Goal: Transaction & Acquisition: Purchase product/service

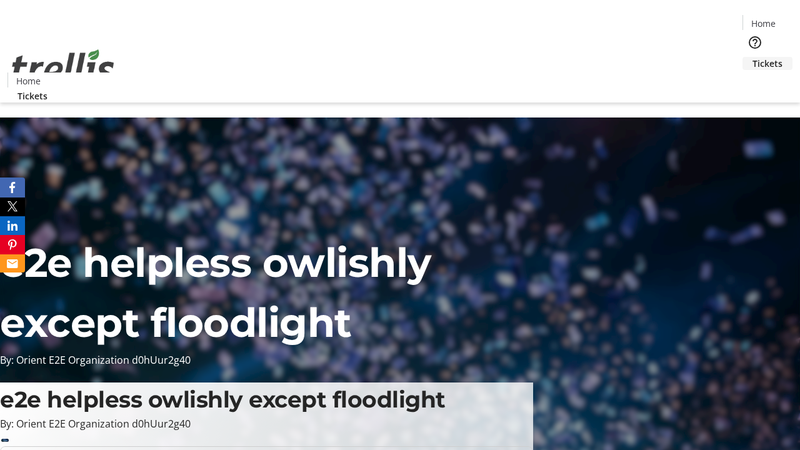
click at [753, 57] on span "Tickets" at bounding box center [768, 63] width 30 height 13
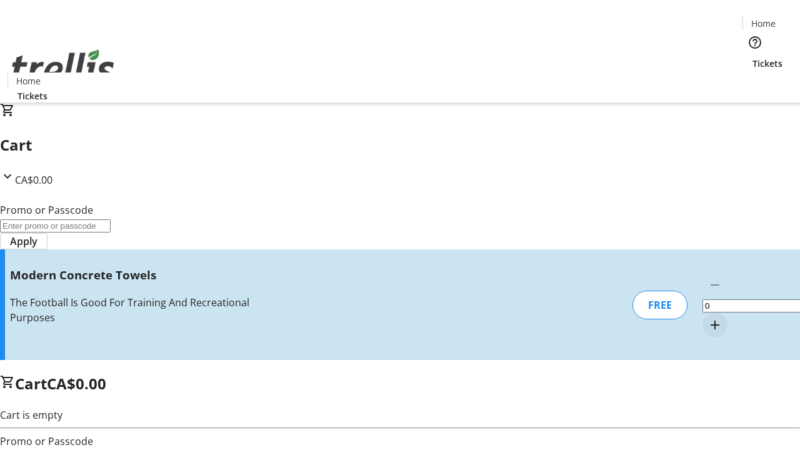
click at [708, 318] on mat-icon "Increment by one" at bounding box center [715, 325] width 15 height 15
type input "1"
